Goal: Task Accomplishment & Management: Use online tool/utility

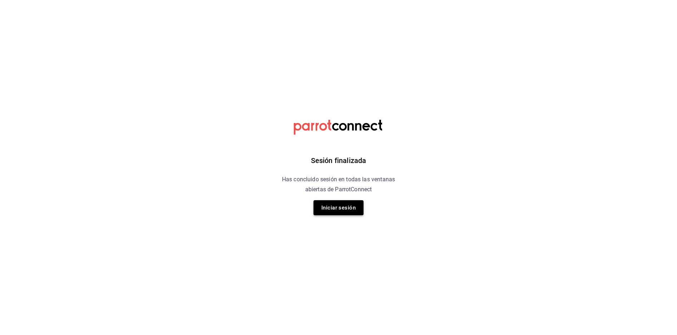
click at [342, 207] on button "Iniciar sesión" at bounding box center [338, 207] width 50 height 15
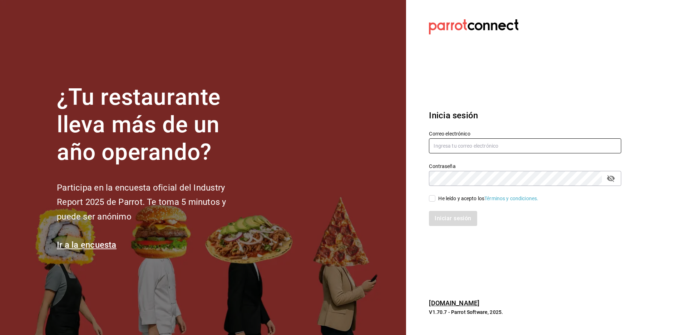
type input "antonio.hernandez@grupocosteno.com"
click at [433, 198] on input "He leído y acepto los Términos y condiciones." at bounding box center [432, 198] width 6 height 6
checkbox input "true"
click at [460, 218] on button "Iniciar sesión" at bounding box center [453, 218] width 49 height 15
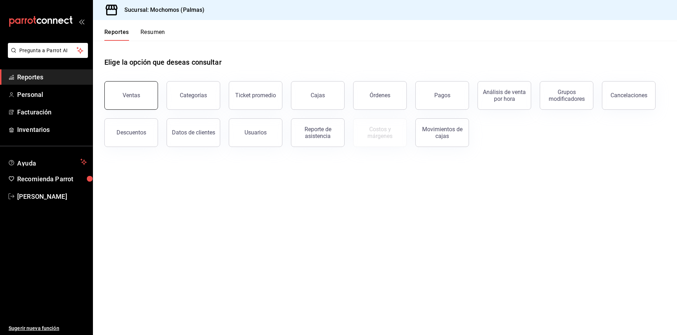
click at [126, 97] on div "Ventas" at bounding box center [132, 95] width 18 height 7
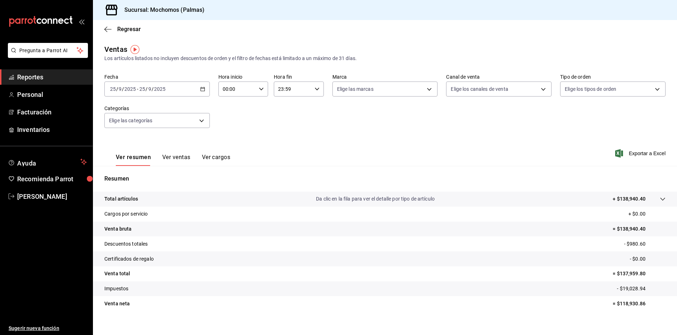
click at [203, 88] on \(Stroke\) "button" at bounding box center [202, 89] width 4 height 4
click at [145, 175] on span "Rango de fechas" at bounding box center [137, 175] width 55 height 8
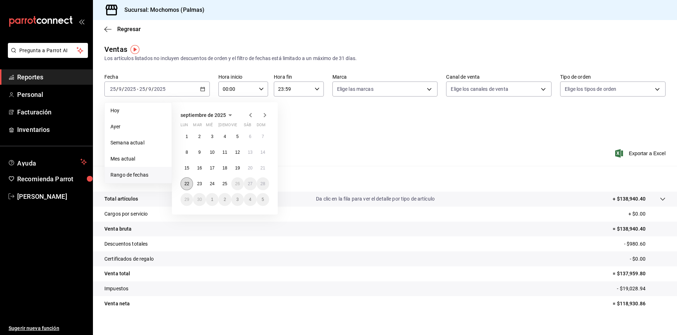
click at [185, 183] on abbr "22" at bounding box center [186, 183] width 5 height 5
click at [227, 187] on button "25" at bounding box center [224, 183] width 13 height 13
click at [192, 182] on button "22" at bounding box center [186, 183] width 13 height 13
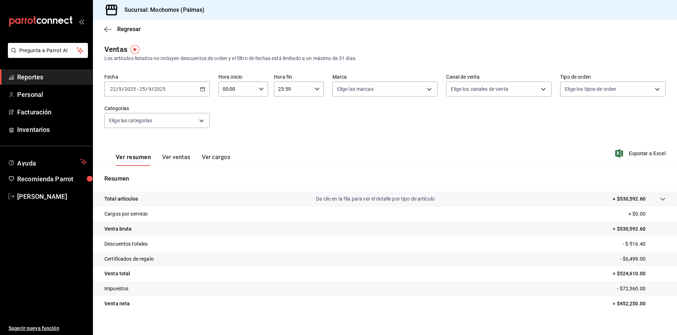
click at [200, 91] on div "[DATE] [DATE] - [DATE] [DATE]" at bounding box center [156, 88] width 105 height 15
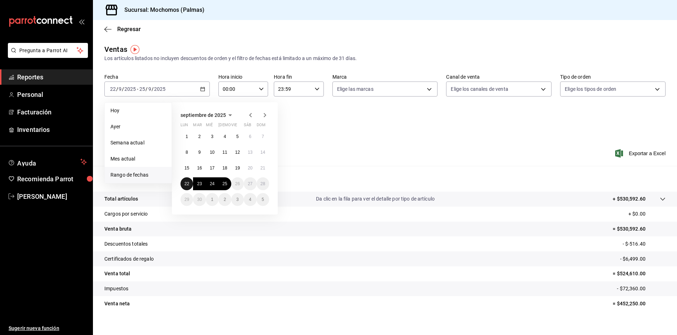
click at [188, 187] on button "22" at bounding box center [186, 183] width 13 height 13
click at [223, 186] on button "25" at bounding box center [224, 183] width 13 height 13
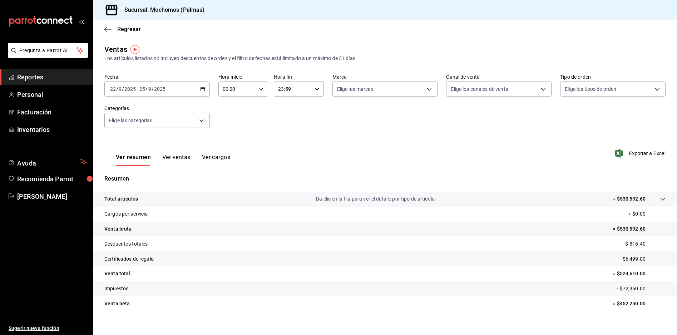
click at [263, 89] on div "00:00 Hora inicio" at bounding box center [243, 88] width 50 height 15
click at [222, 124] on button "05" at bounding box center [230, 121] width 22 height 14
type input "05:00"
click at [650, 153] on div at bounding box center [338, 167] width 677 height 335
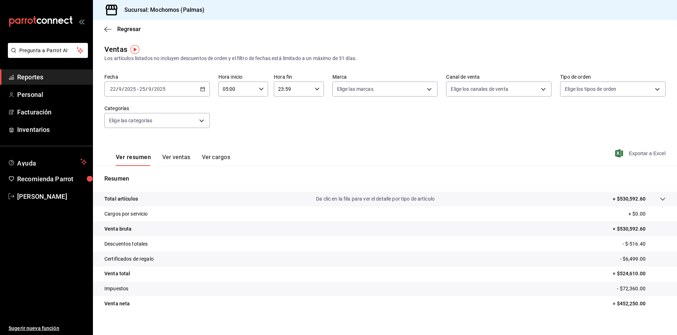
click at [639, 157] on span "Exportar a Excel" at bounding box center [640, 153] width 49 height 9
